Goal: Find specific page/section: Find specific page/section

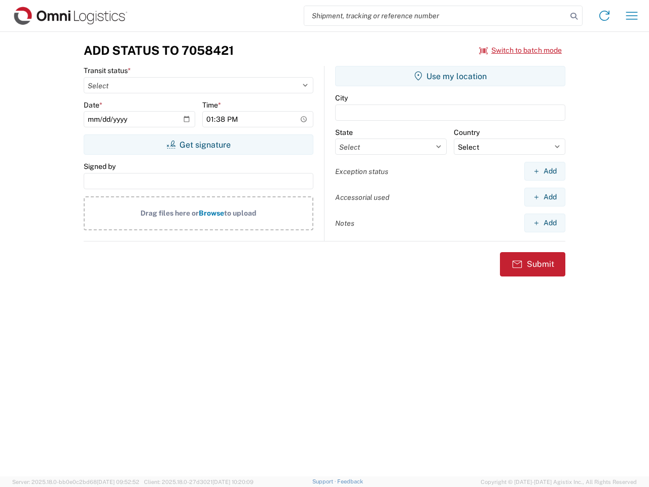
click at [436, 16] on input "search" at bounding box center [435, 15] width 263 height 19
click at [574, 16] on icon at bounding box center [574, 16] width 14 height 14
click at [605, 16] on icon at bounding box center [605, 16] width 16 height 16
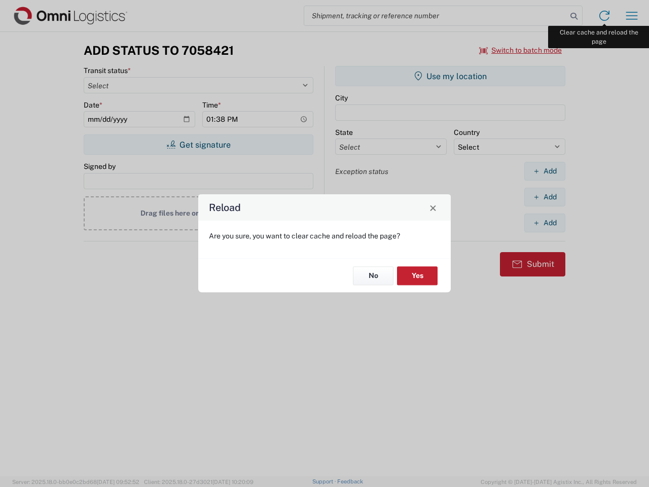
click at [632, 16] on div "Reload Are you sure, you want to clear cache and reload the page? No Yes" at bounding box center [324, 243] width 649 height 487
click at [521, 50] on div "Reload Are you sure, you want to clear cache and reload the page? No Yes" at bounding box center [324, 243] width 649 height 487
click at [198, 145] on div "Reload Are you sure, you want to clear cache and reload the page? No Yes" at bounding box center [324, 243] width 649 height 487
click at [451, 76] on div "Reload Are you sure, you want to clear cache and reload the page? No Yes" at bounding box center [324, 243] width 649 height 487
click at [545, 171] on div "Reload Are you sure, you want to clear cache and reload the page? No Yes" at bounding box center [324, 243] width 649 height 487
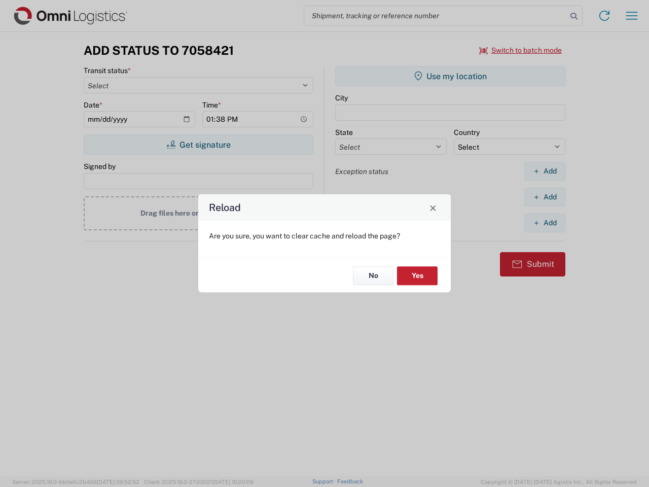
click at [545, 197] on div "Reload Are you sure, you want to clear cache and reload the page? No Yes" at bounding box center [324, 243] width 649 height 487
click at [545, 223] on div "Reload Are you sure, you want to clear cache and reload the page? No Yes" at bounding box center [324, 243] width 649 height 487
